Goal: Use online tool/utility: Utilize a website feature to perform a specific function

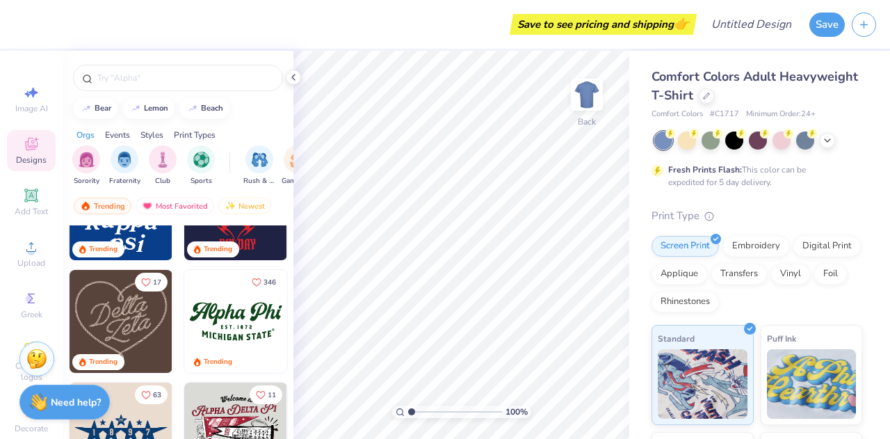
scroll to position [633, 0]
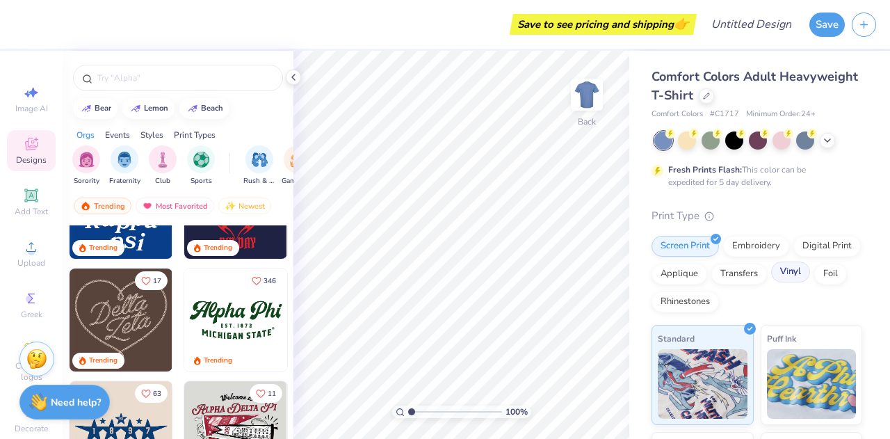
click at [771, 282] on div "Vinyl" at bounding box center [790, 271] width 39 height 21
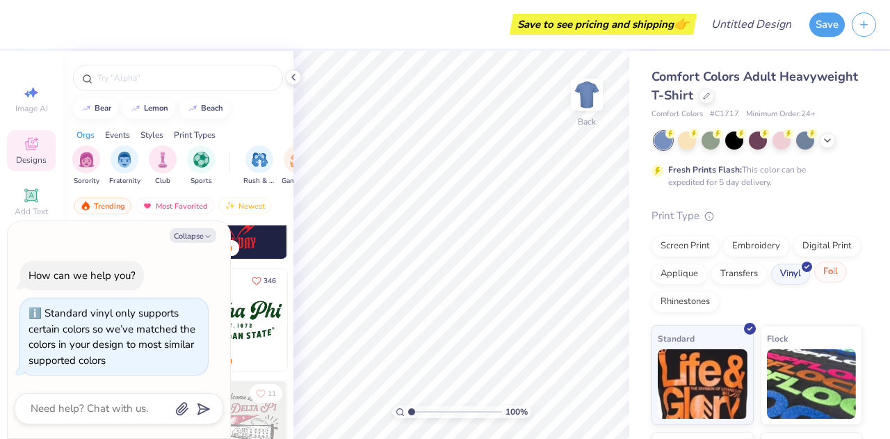
click at [837, 271] on div at bounding box center [843, 265] width 12 height 12
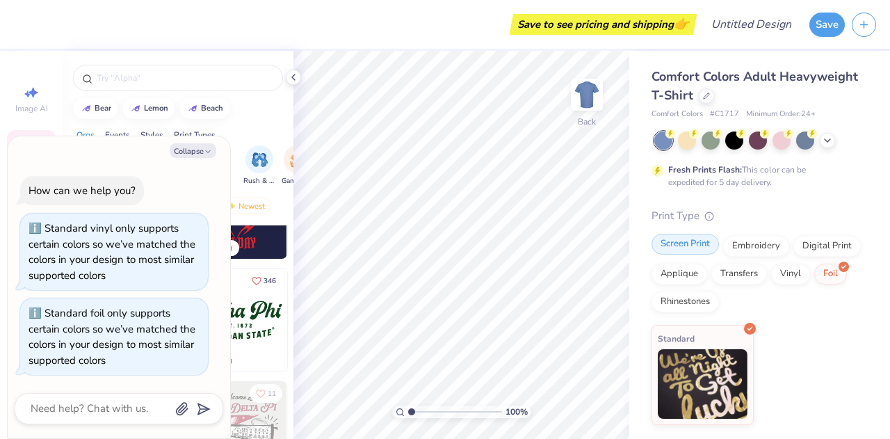
click at [693, 248] on div "Screen Print" at bounding box center [684, 244] width 67 height 21
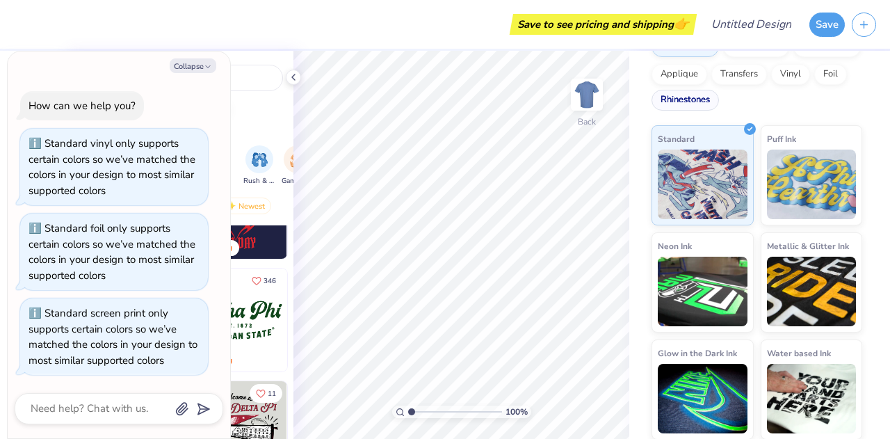
scroll to position [0, 0]
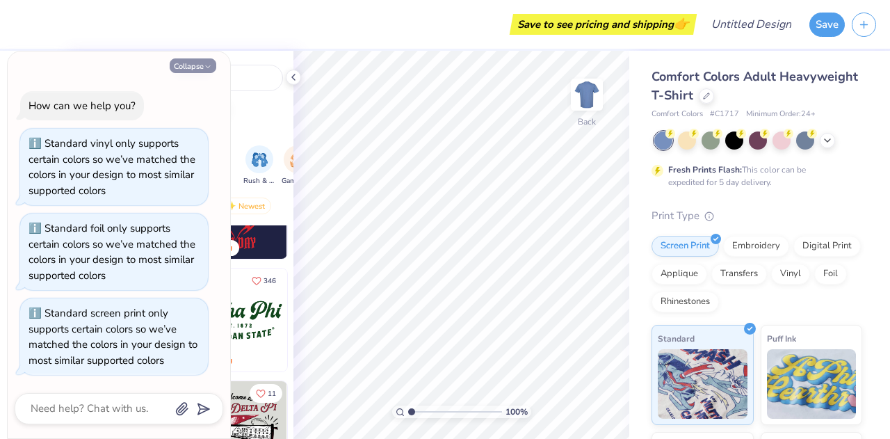
click at [202, 72] on button "Collapse" at bounding box center [193, 65] width 47 height 15
type textarea "x"
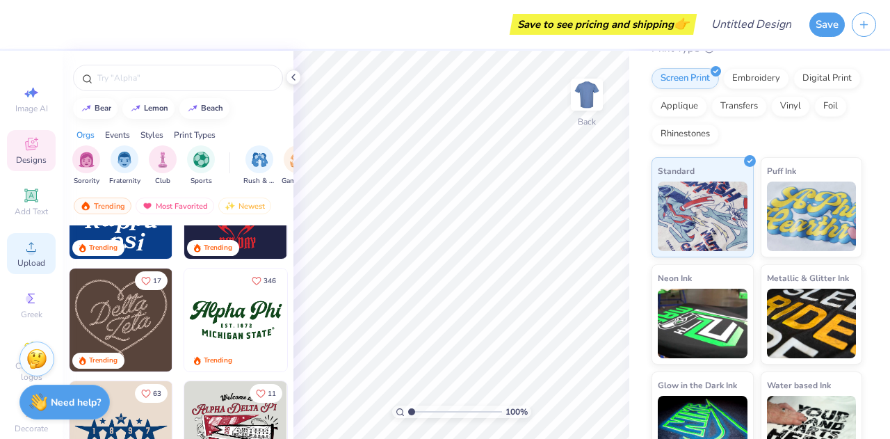
scroll to position [39, 0]
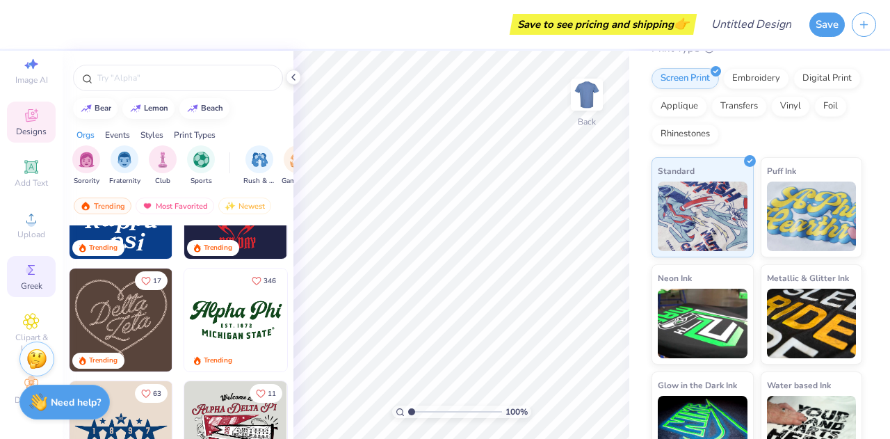
click at [15, 256] on div "Greek" at bounding box center [31, 276] width 49 height 41
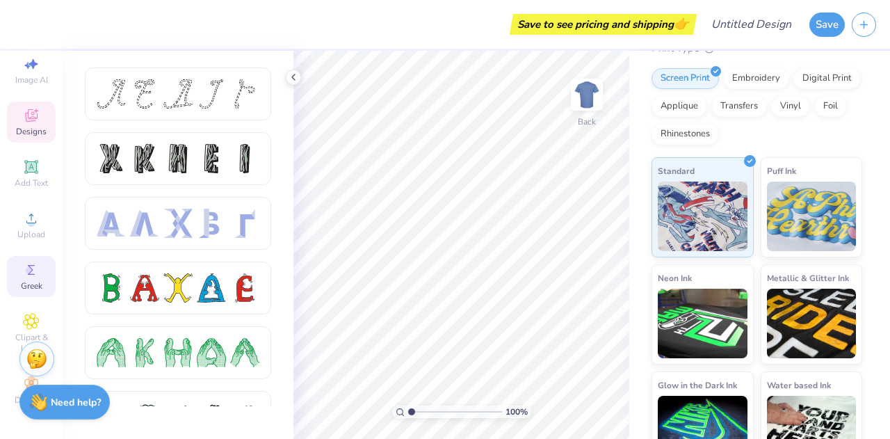
scroll to position [0, 0]
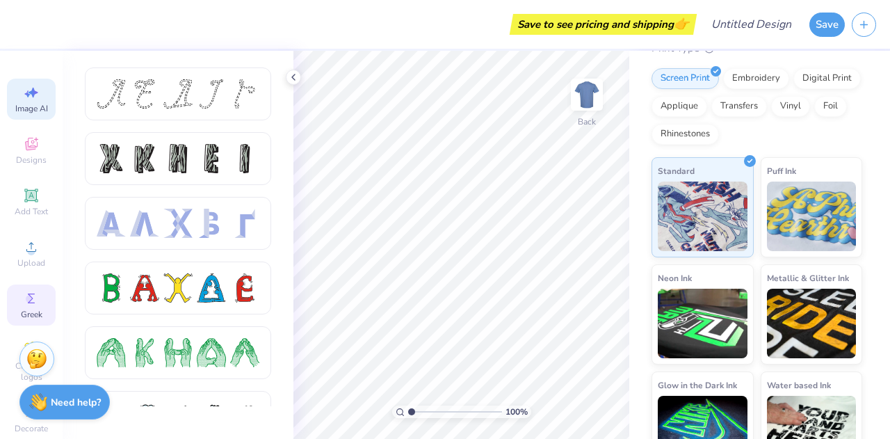
click at [22, 106] on span "Image AI" at bounding box center [31, 108] width 33 height 11
select select "4"
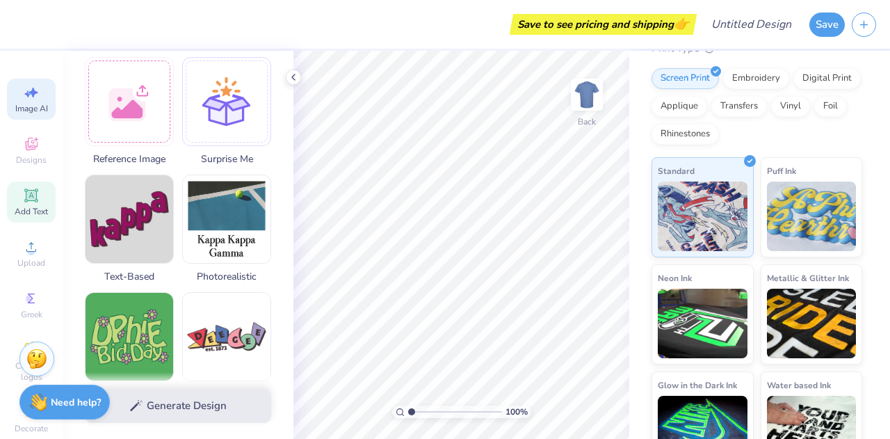
scroll to position [39, 0]
